Goal: Information Seeking & Learning: Learn about a topic

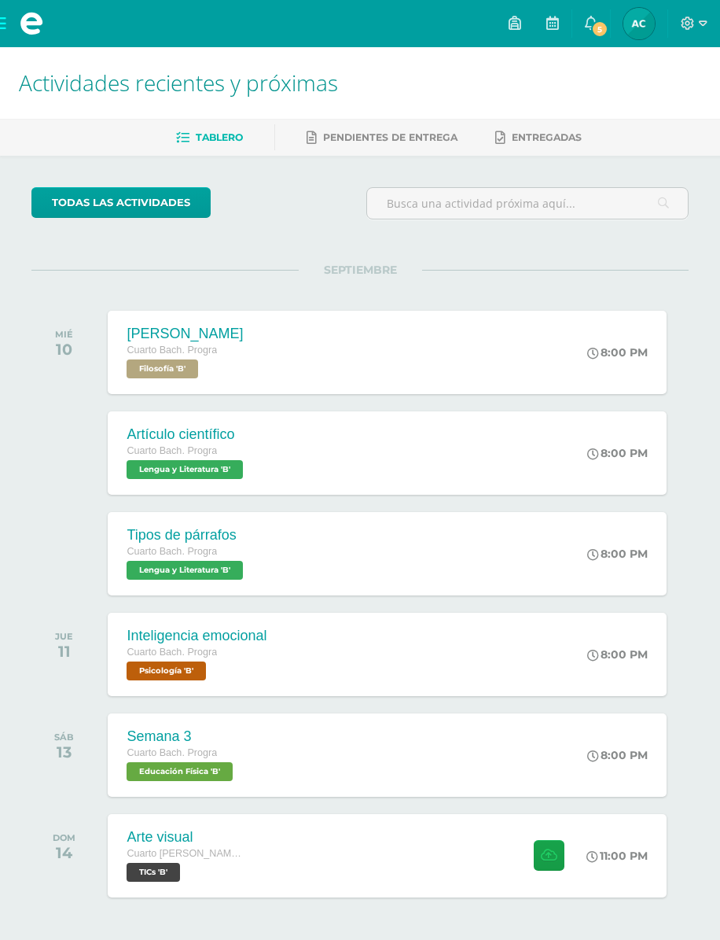
click at [583, 28] on link "5" at bounding box center [591, 23] width 38 height 47
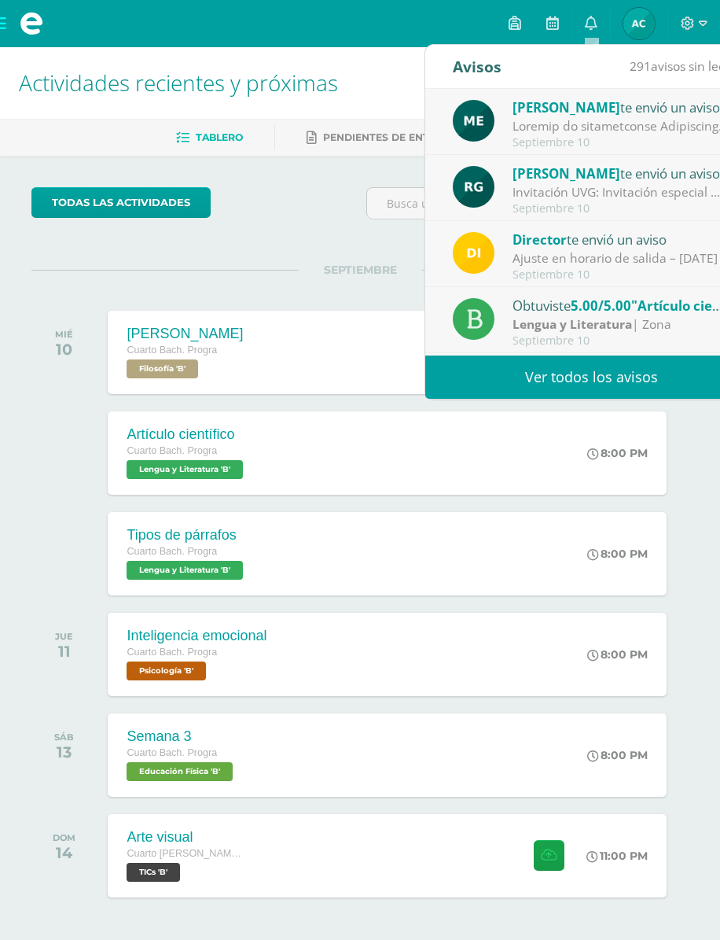
click at [657, 117] on div at bounding box center [622, 126] width 219 height 18
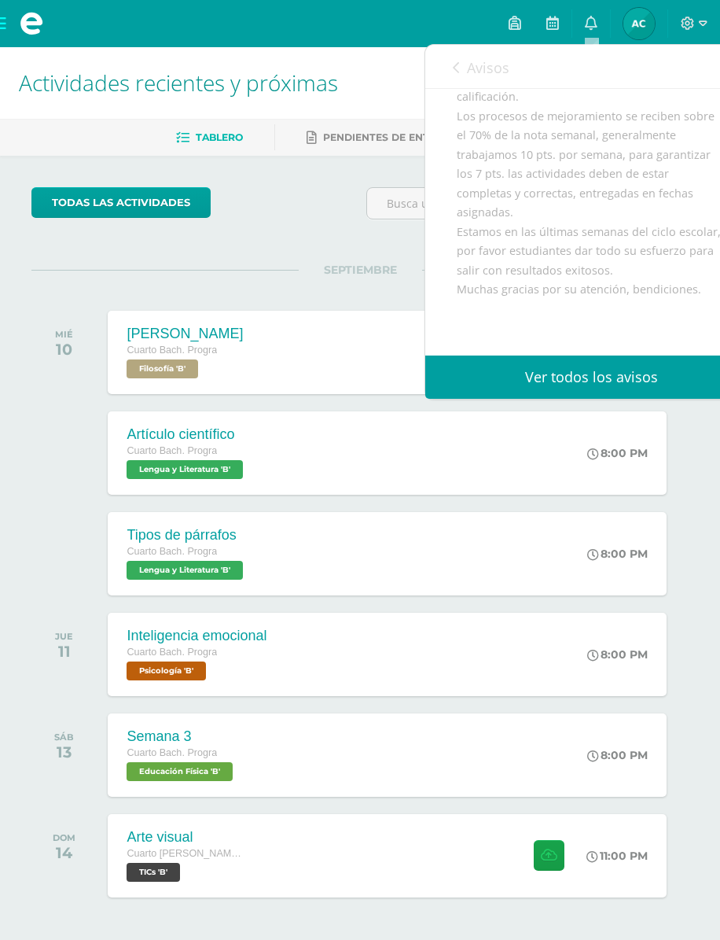
scroll to position [405, 0]
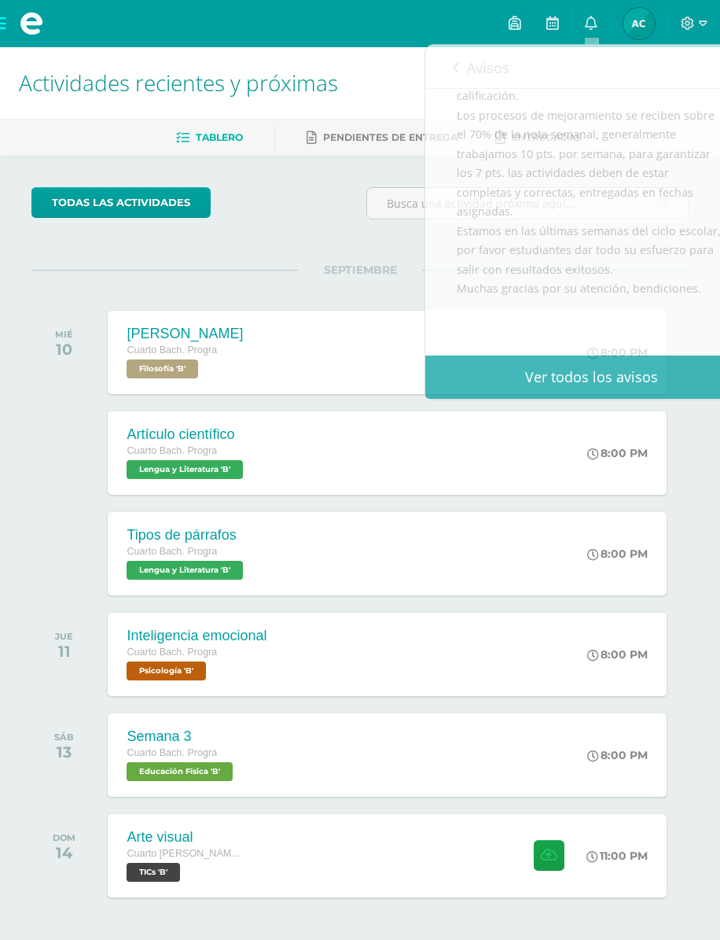
click at [335, 200] on div "todas las Actividades" at bounding box center [192, 209] width 335 height 45
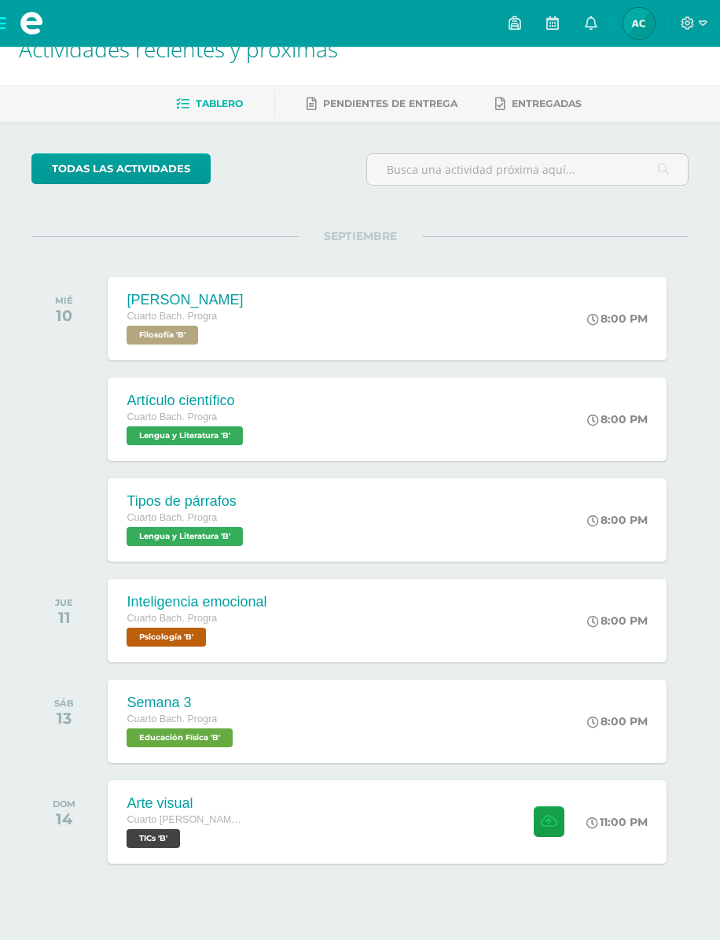
scroll to position [35, 0]
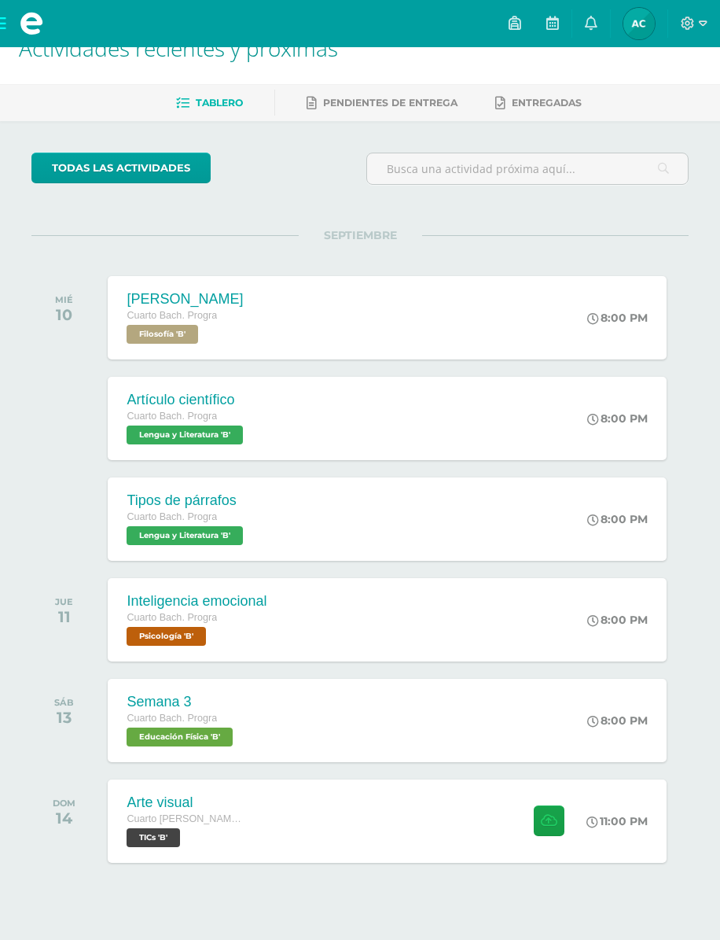
click at [454, 304] on div "[PERSON_NAME] Cuarto [PERSON_NAME]. Progra Filosofía 'B' 8:00 PM [PERSON_NAME] …" at bounding box center [387, 317] width 559 height 83
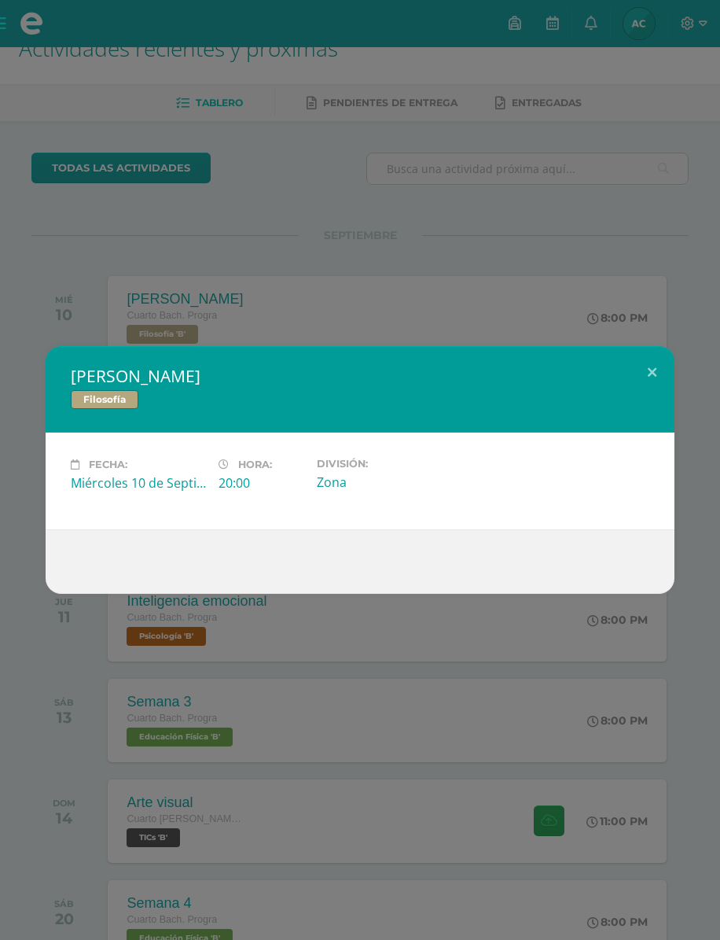
click at [488, 248] on div "[PERSON_NAME] Filosofía Fecha: [DATE] Hora: 20:00 División: Zona" at bounding box center [360, 470] width 720 height 940
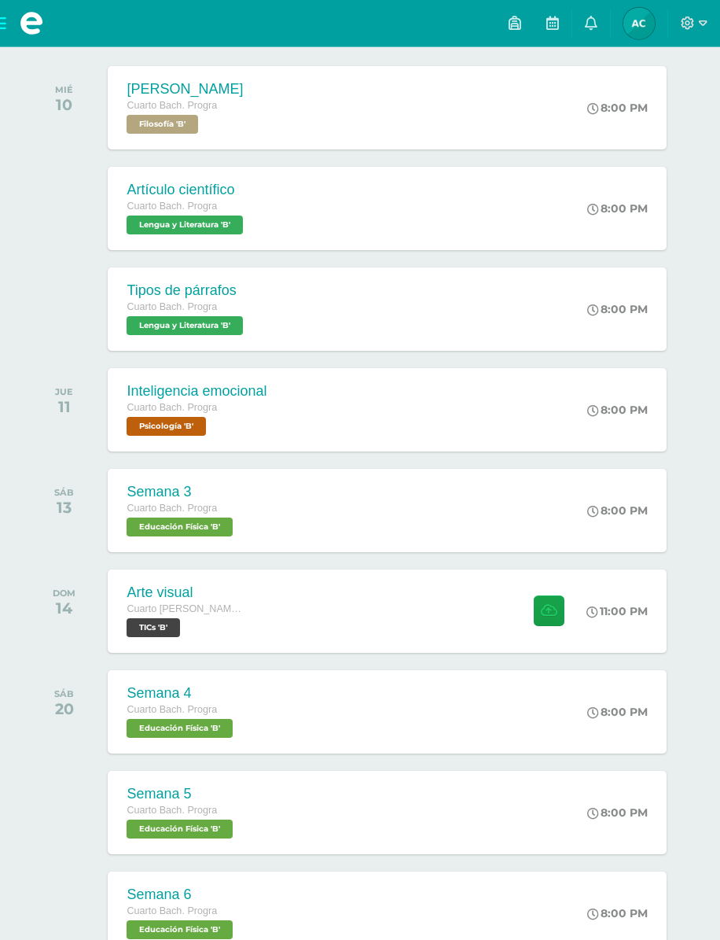
scroll to position [248, 0]
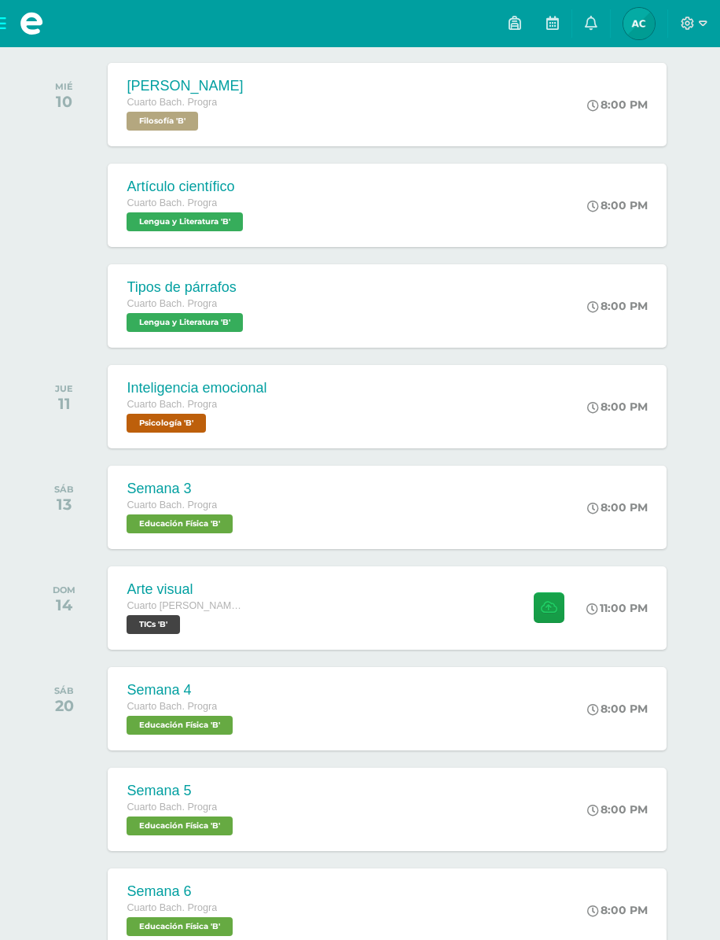
click at [407, 427] on div "Inteligencia emocional Cuarto [PERSON_NAME]. Progra Psicología 'B' 8:00 PM Inte…" at bounding box center [387, 406] width 559 height 83
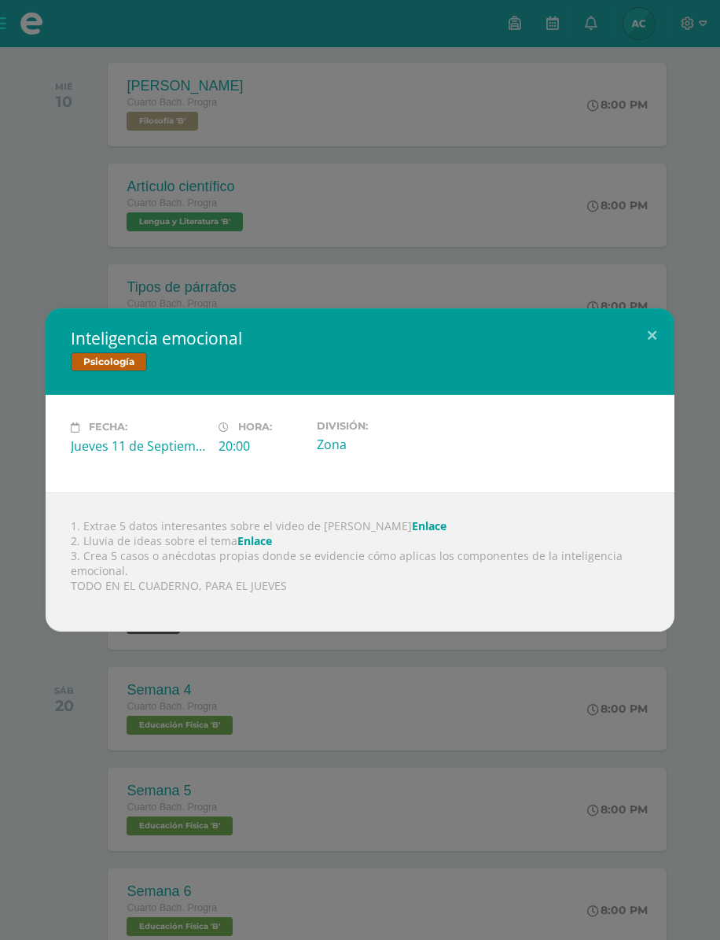
scroll to position [284, 0]
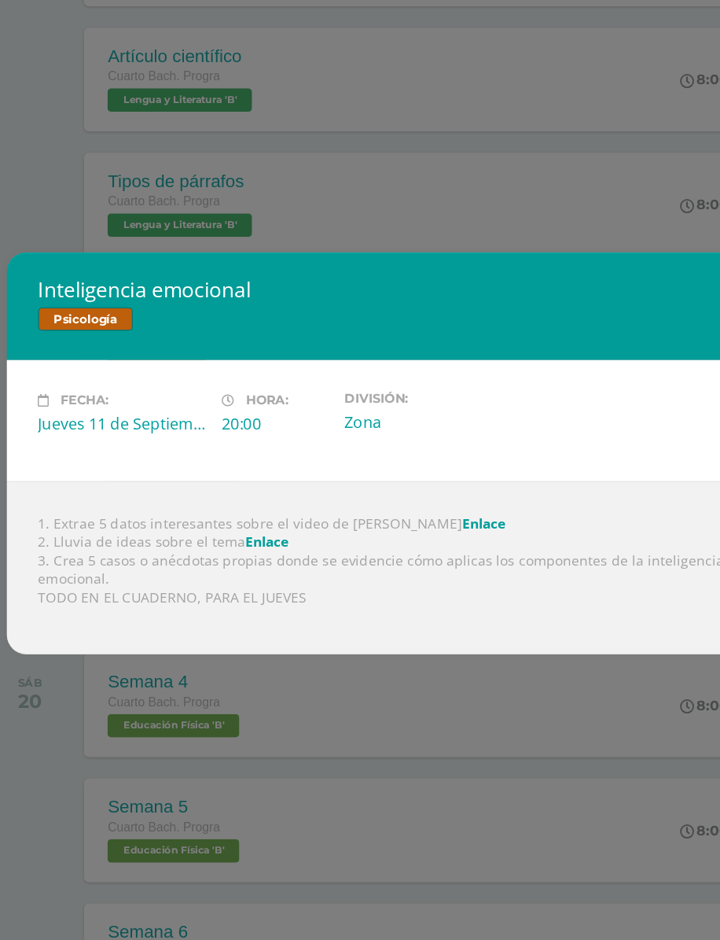
click at [237, 492] on div "1. Extrae 5 datos interesantes sobre el video de [PERSON_NAME] 2. Lluvia de ide…" at bounding box center [360, 561] width 629 height 139
click at [218, 492] on div "1. Extrae 5 datos interesantes sobre el video de [PERSON_NAME] 2. Lluvia de ide…" at bounding box center [360, 561] width 629 height 139
click at [237, 533] on link "Enlace" at bounding box center [254, 540] width 35 height 15
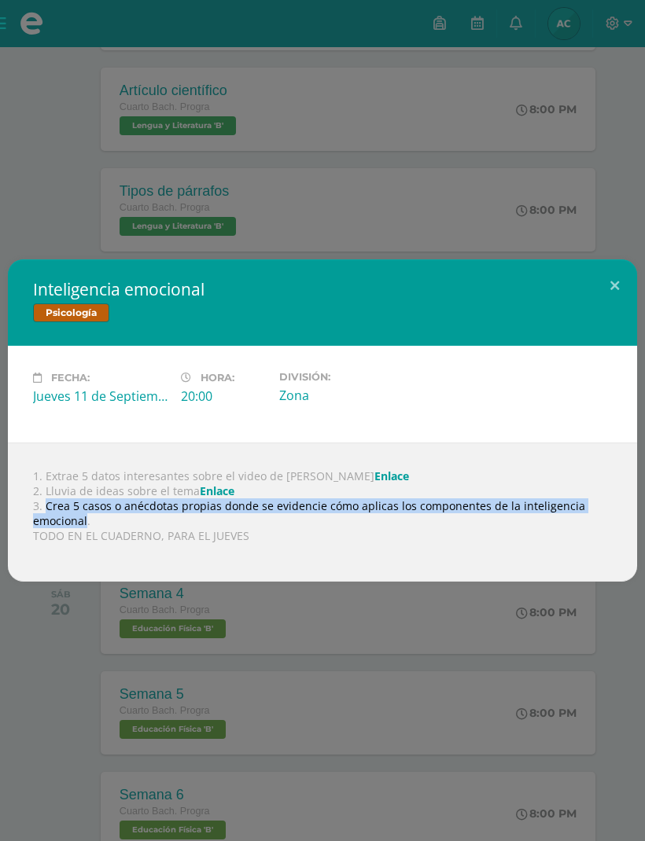
scroll to position [395, 0]
